Goal: Navigation & Orientation: Find specific page/section

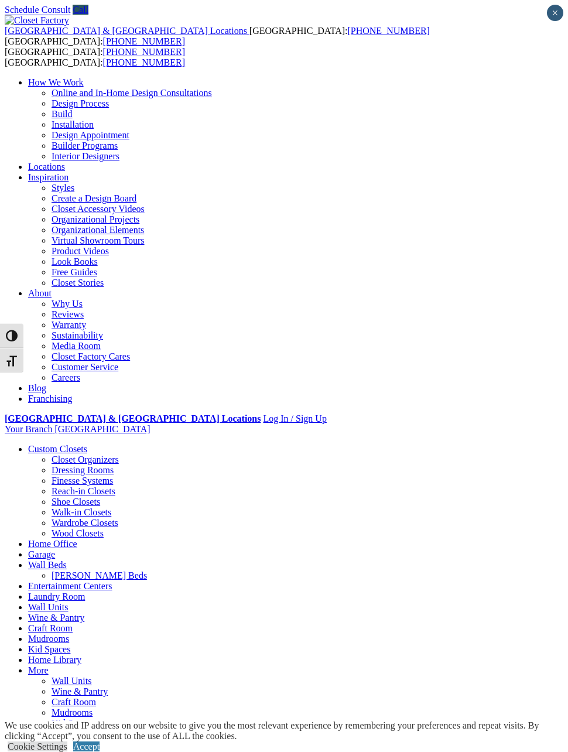
click at [0, 0] on div at bounding box center [0, 0] width 0 height 0
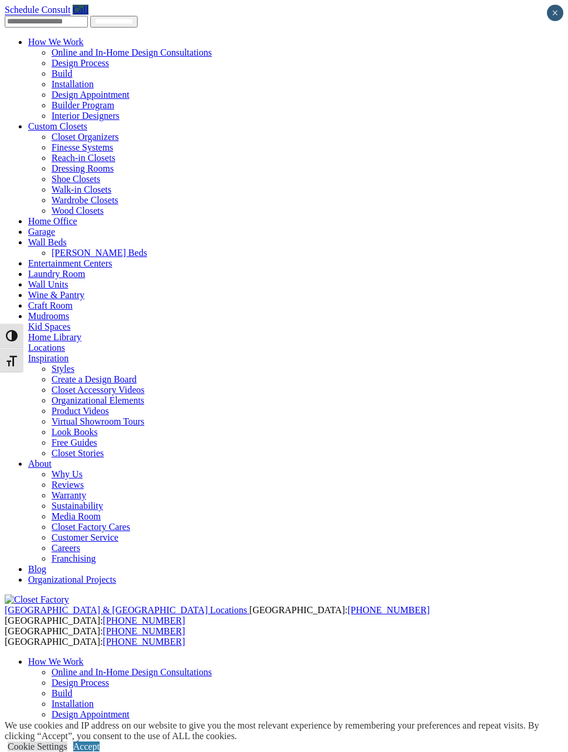
click at [28, 227] on link "Garage" at bounding box center [41, 232] width 27 height 10
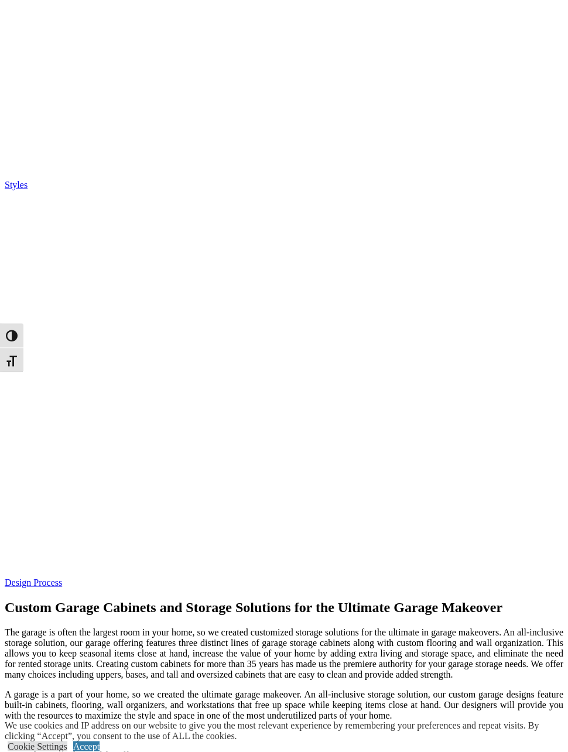
scroll to position [2295, 0]
